Goal: Information Seeking & Learning: Learn about a topic

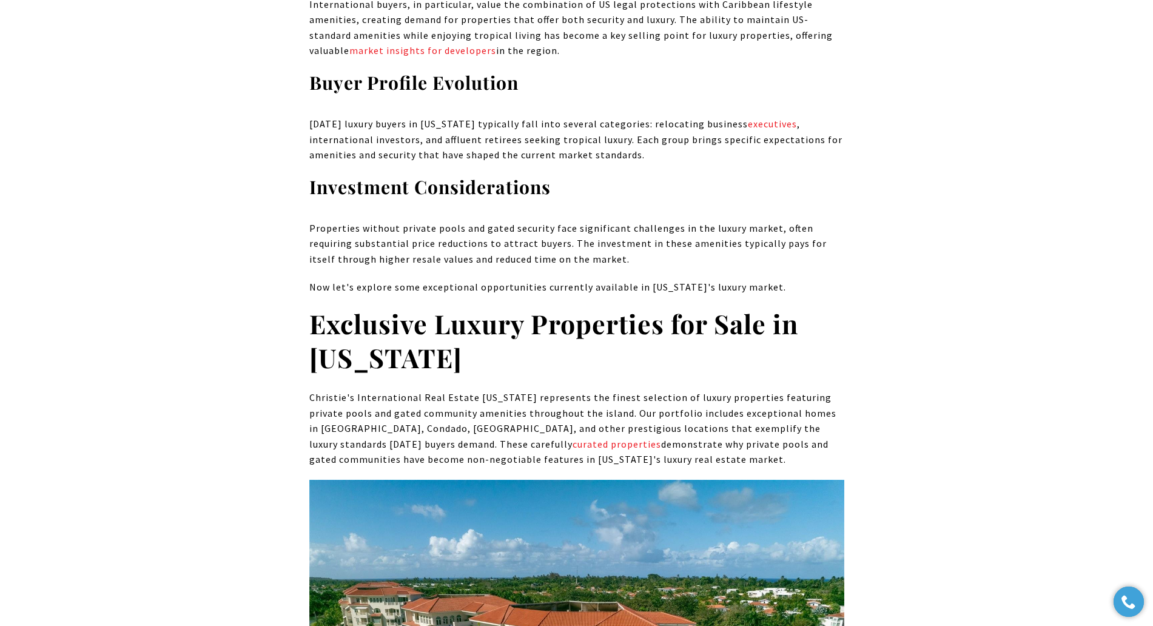
scroll to position [4196, 0]
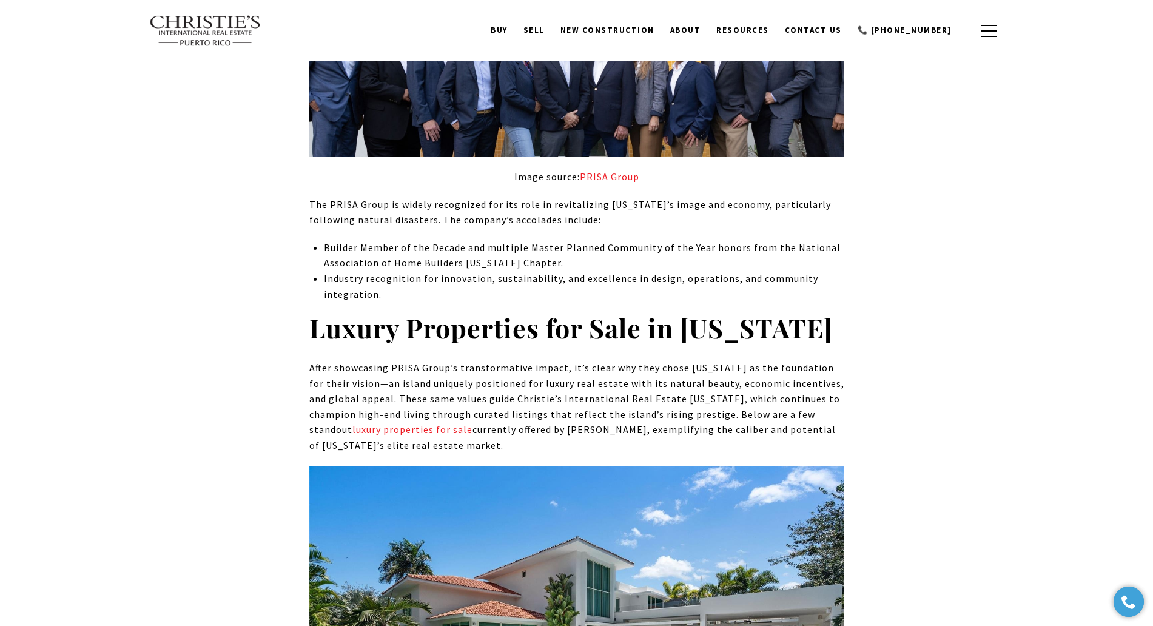
scroll to position [5581, 0]
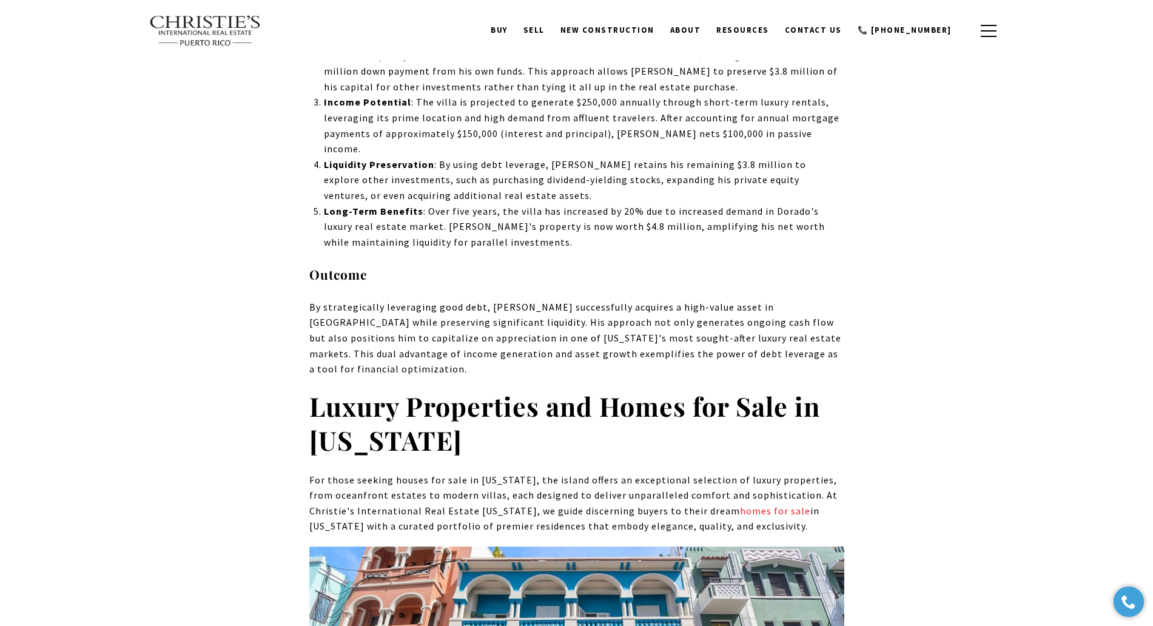
scroll to position [6380, 0]
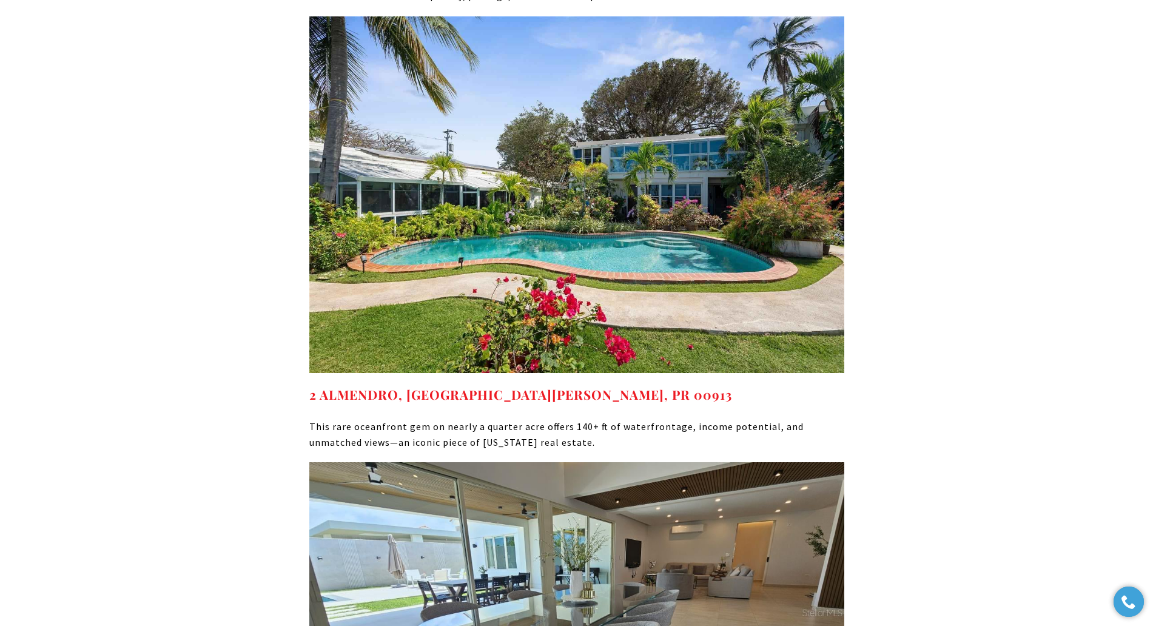
scroll to position [4818, 0]
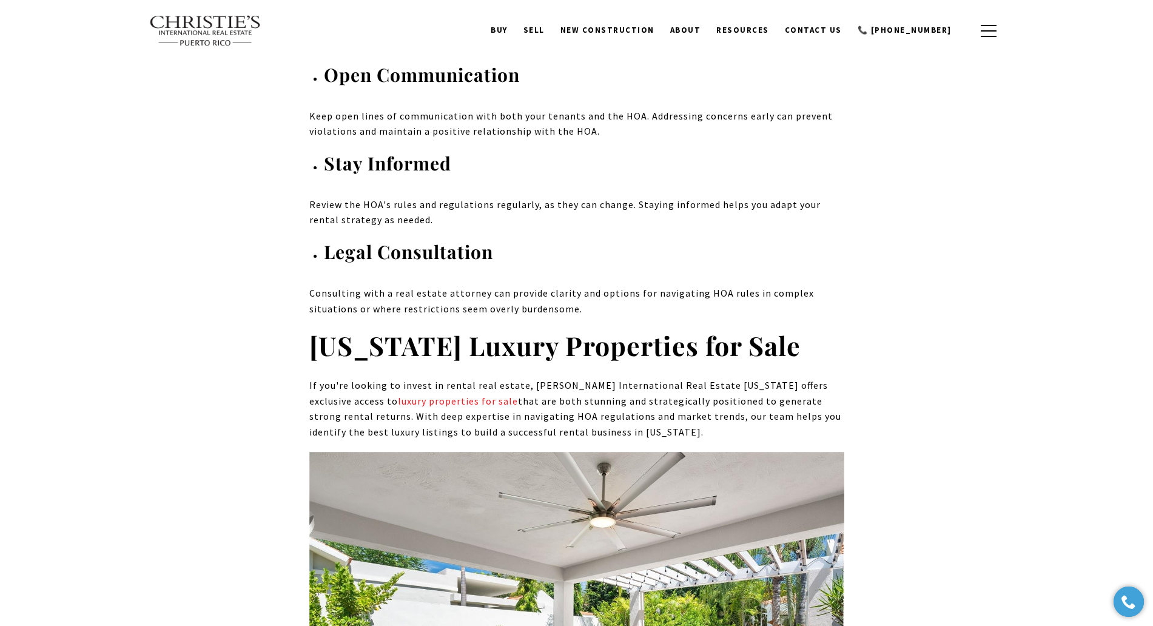
scroll to position [8065, 0]
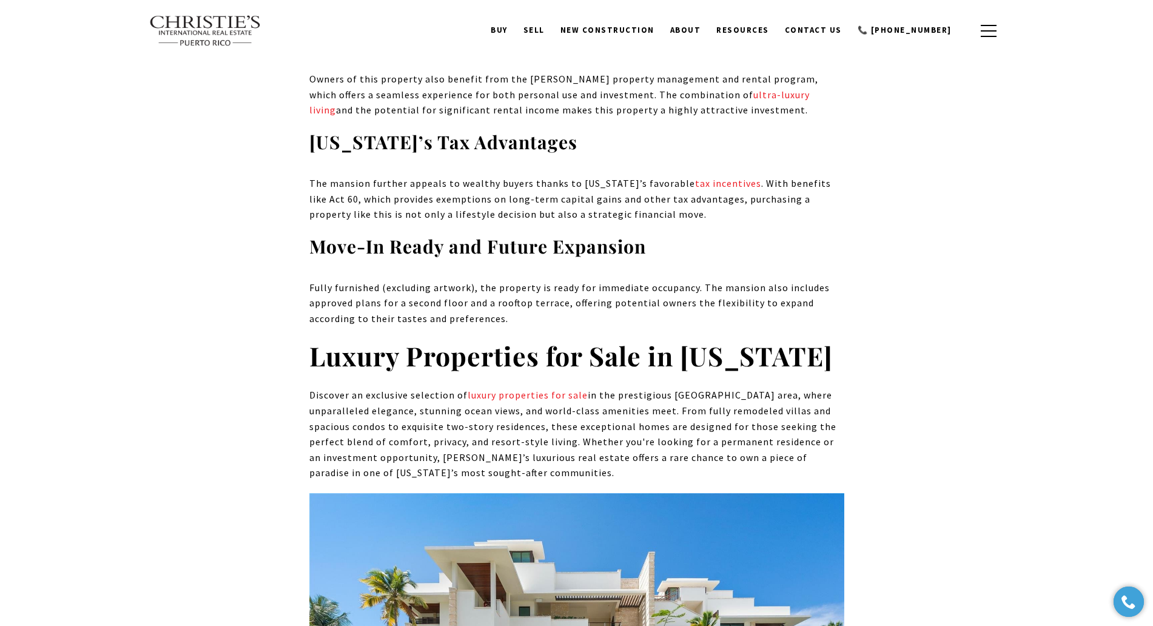
scroll to position [4516, 0]
